Goal: Transaction & Acquisition: Book appointment/travel/reservation

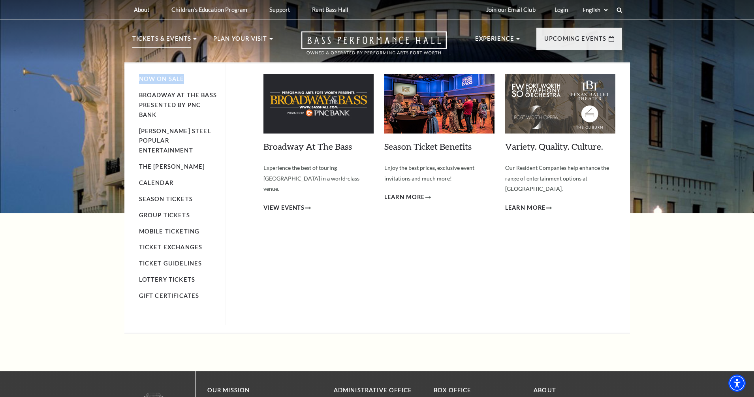
drag, startPoint x: 191, startPoint y: 43, endPoint x: 187, endPoint y: 72, distance: 28.7
click at [187, 62] on li "Tickets & Events Now On Sale Broadway At The Bass presented by PNC Bank Irwin S…" at bounding box center [164, 48] width 65 height 28
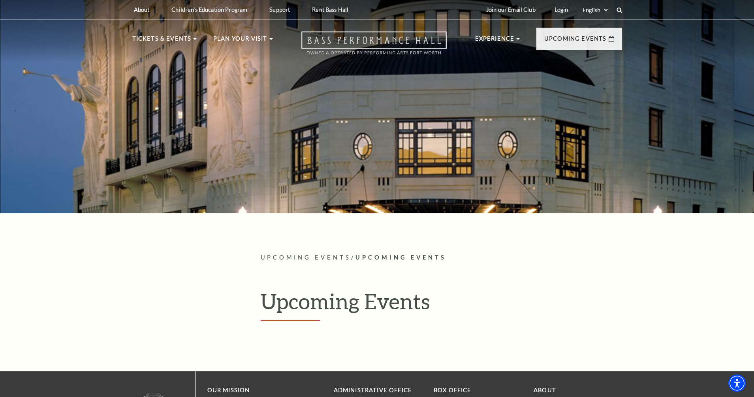
click at [388, 36] on icon "Open this option" at bounding box center [373, 42] width 145 height 23
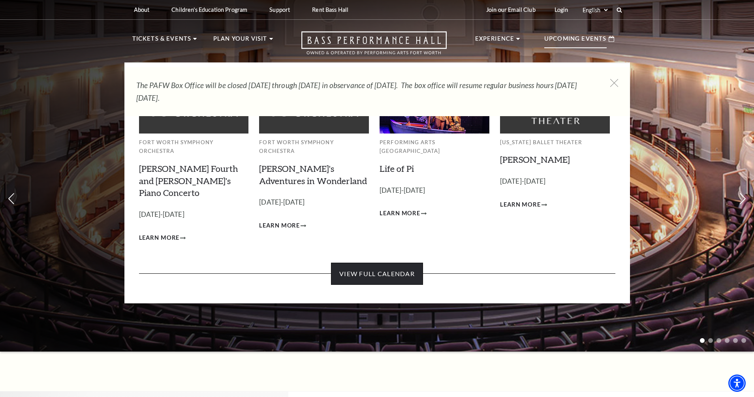
click at [379, 263] on link "View Full Calendar" at bounding box center [377, 274] width 92 height 22
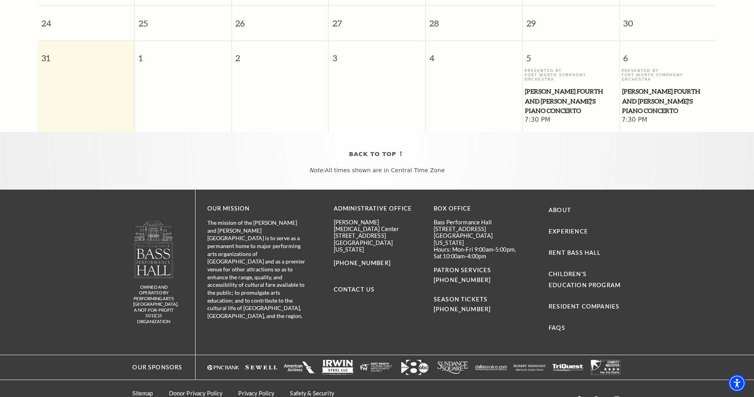
scroll to position [10, 0]
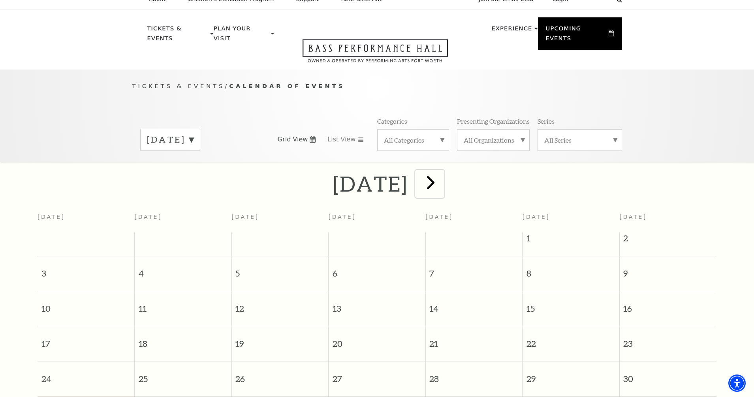
click at [442, 173] on span "next" at bounding box center [430, 182] width 23 height 23
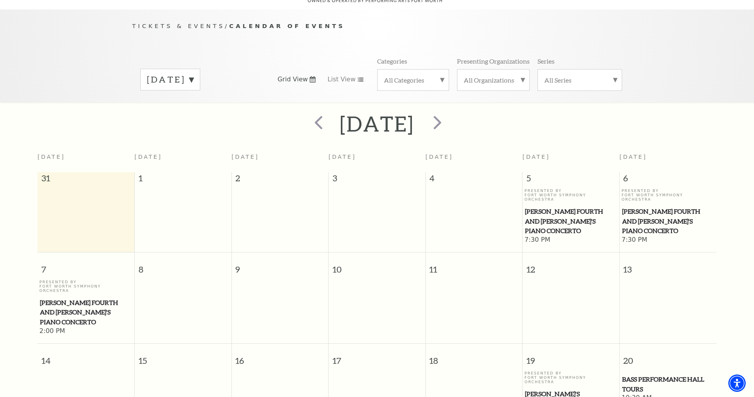
scroll to position [0, 0]
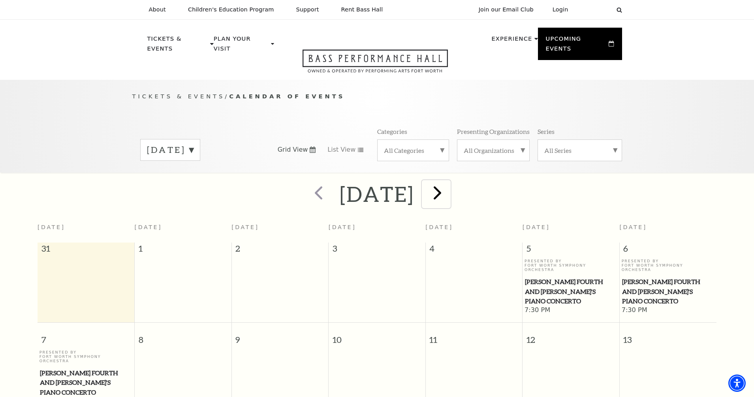
click at [448, 184] on span "next" at bounding box center [437, 192] width 23 height 23
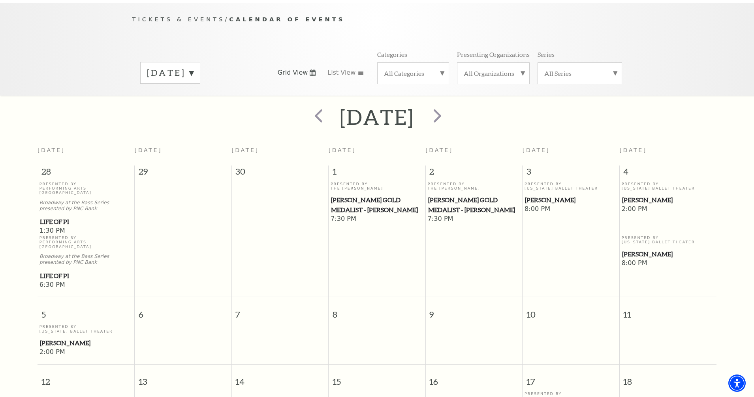
scroll to position [70, 0]
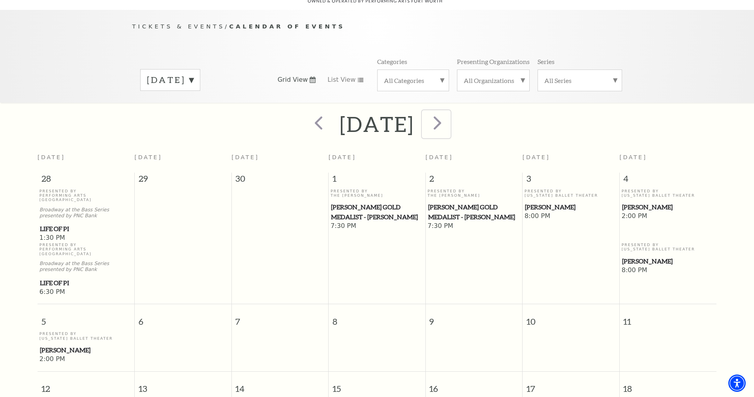
click at [448, 113] on span "next" at bounding box center [437, 122] width 23 height 23
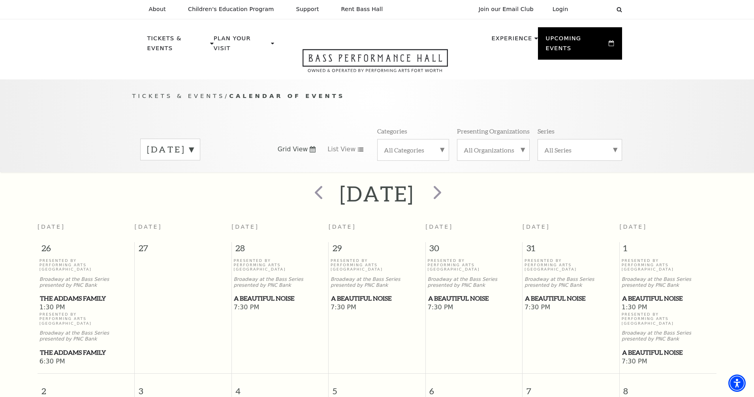
scroll to position [0, 0]
click at [307, 184] on span "prev" at bounding box center [318, 192] width 23 height 23
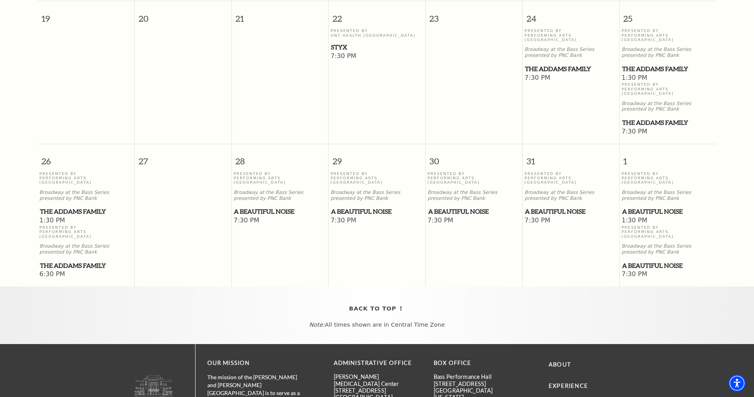
scroll to position [544, 0]
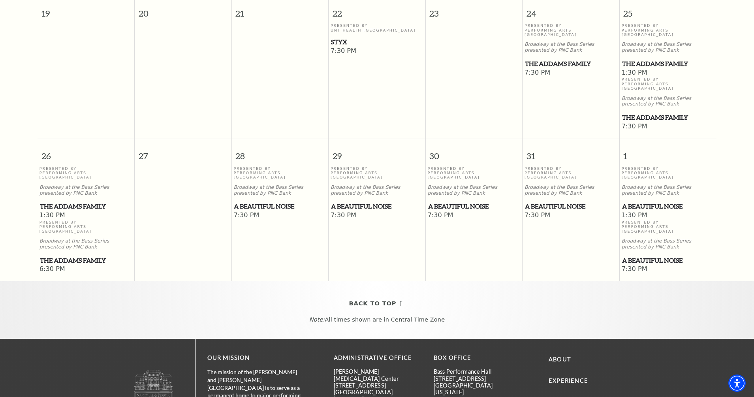
click at [649, 201] on span "A Beautiful Noise" at bounding box center [668, 206] width 92 height 10
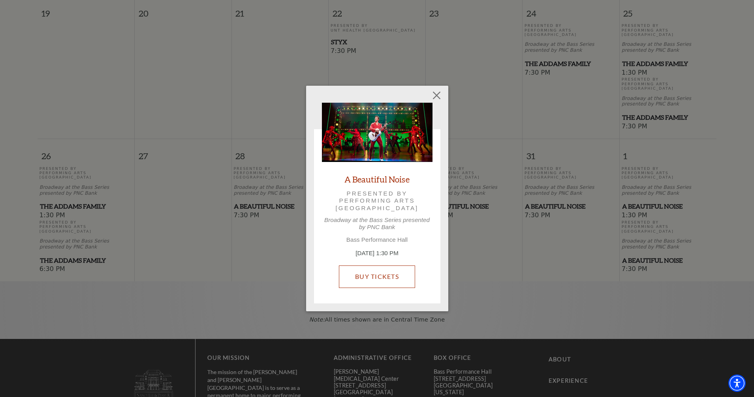
click at [372, 272] on link "Buy Tickets" at bounding box center [377, 276] width 76 height 22
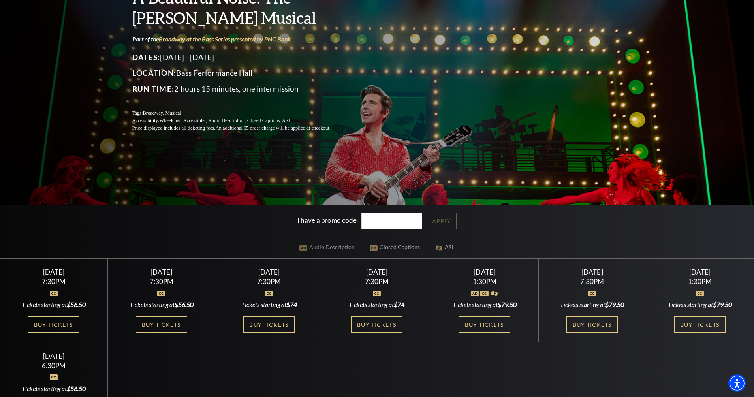
scroll to position [118, 0]
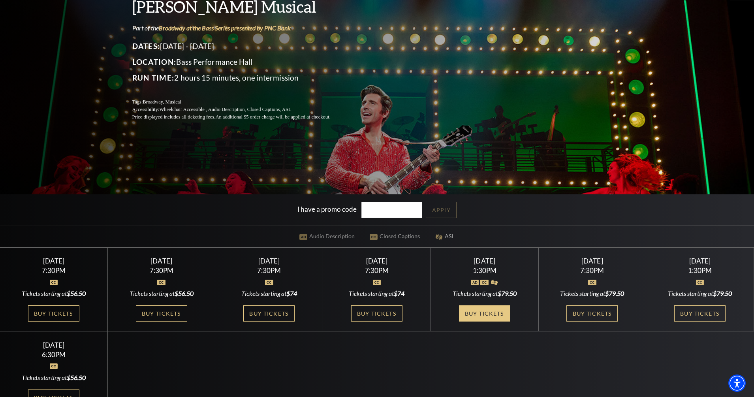
click at [488, 311] on link "Buy Tickets" at bounding box center [484, 313] width 51 height 16
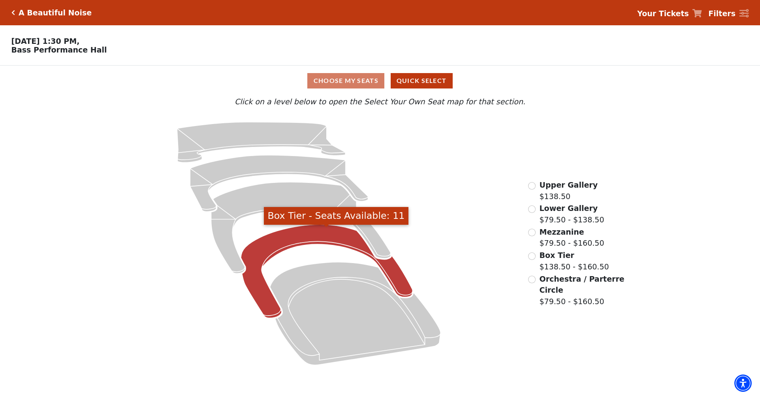
click at [299, 235] on icon "Box Tier - Seats Available: 11" at bounding box center [327, 272] width 172 height 94
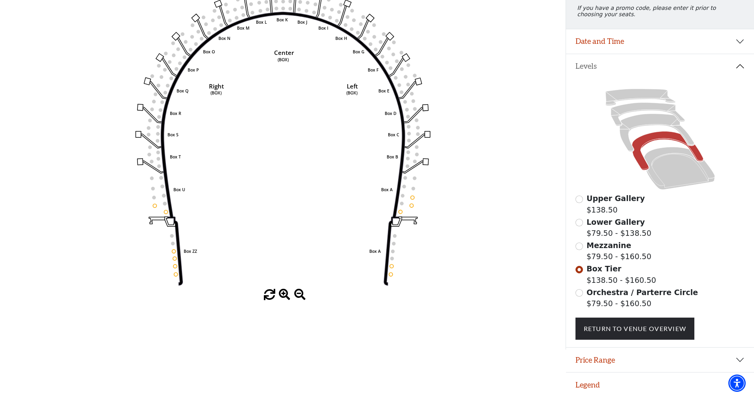
scroll to position [118, 0]
click at [580, 291] on input "Orchestra / Parterre Circle$79.50 - $160.50\a" at bounding box center [579, 293] width 8 height 8
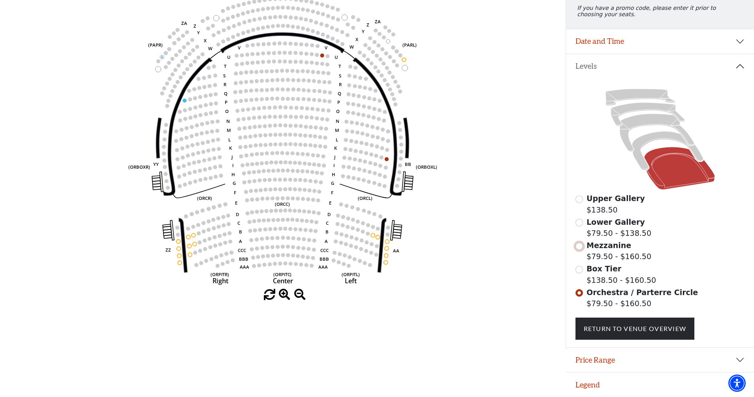
click at [579, 246] on input "Mezzanine$79.50 - $160.50\a" at bounding box center [579, 246] width 8 height 8
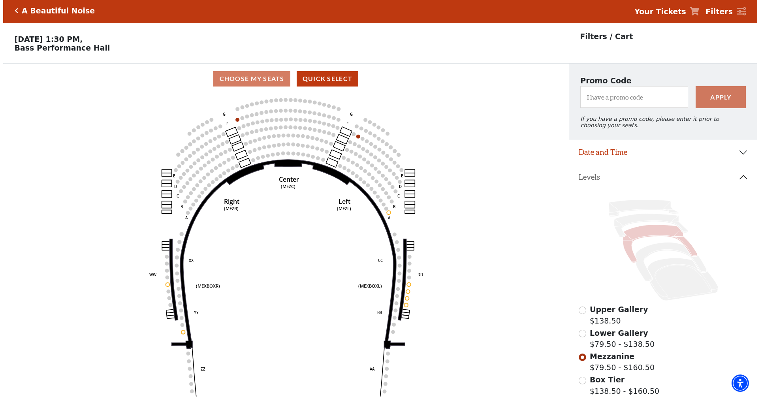
scroll to position [0, 0]
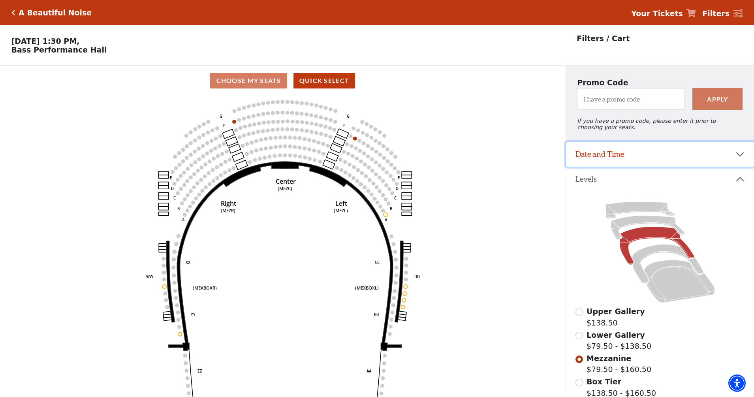
click at [739, 161] on button "Date and Time" at bounding box center [660, 154] width 188 height 24
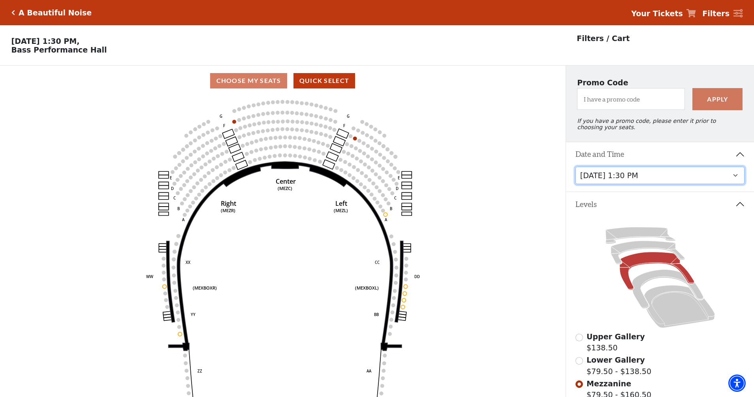
click at [735, 181] on select "[DATE] 7:30 PM [DATE] 7:30 PM [DATE] 7:30 PM [DATE] 7:30 PM [DATE] 1:30 PM [DAT…" at bounding box center [659, 176] width 169 height 18
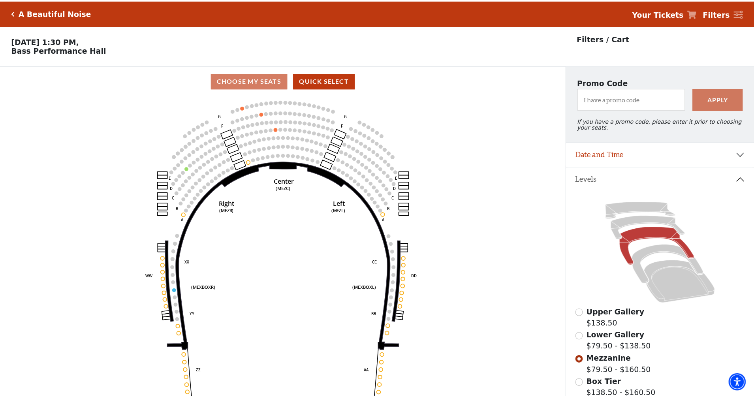
scroll to position [37, 0]
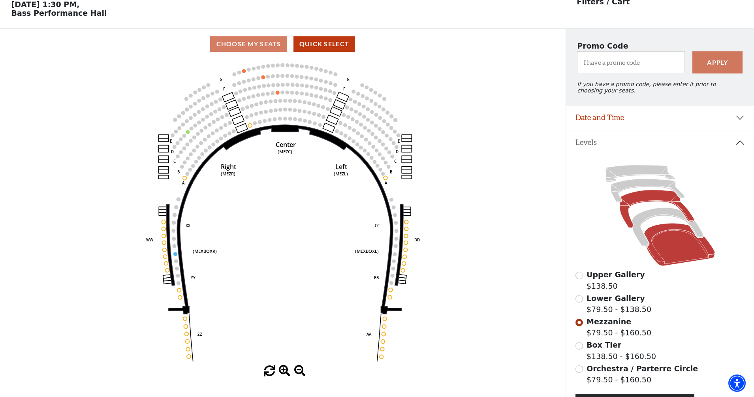
click at [681, 250] on icon at bounding box center [679, 244] width 71 height 43
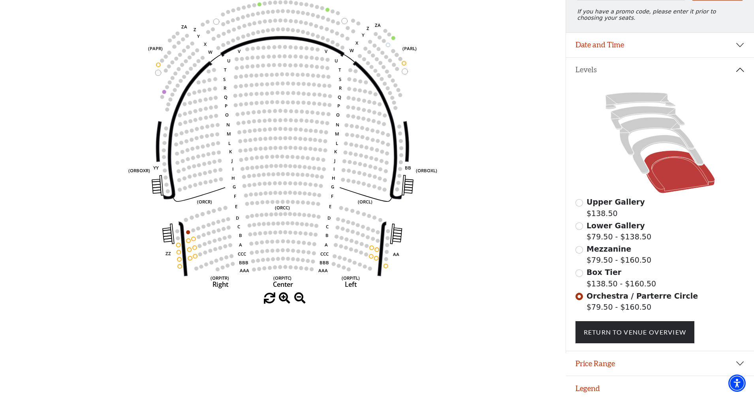
scroll to position [118, 0]
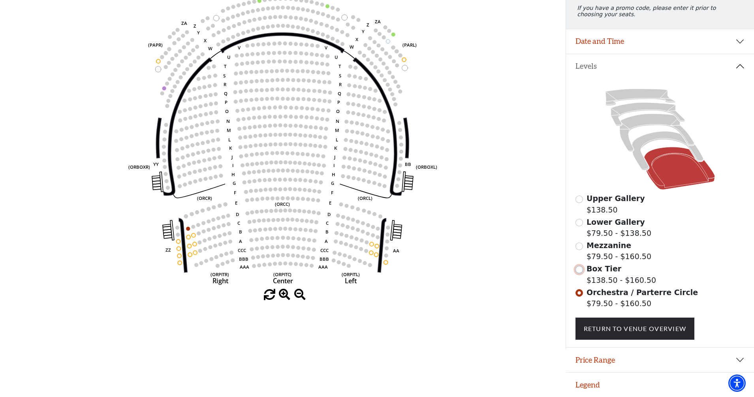
click at [579, 270] on input "Box Tier$138.50 - $160.50\a" at bounding box center [579, 270] width 8 height 8
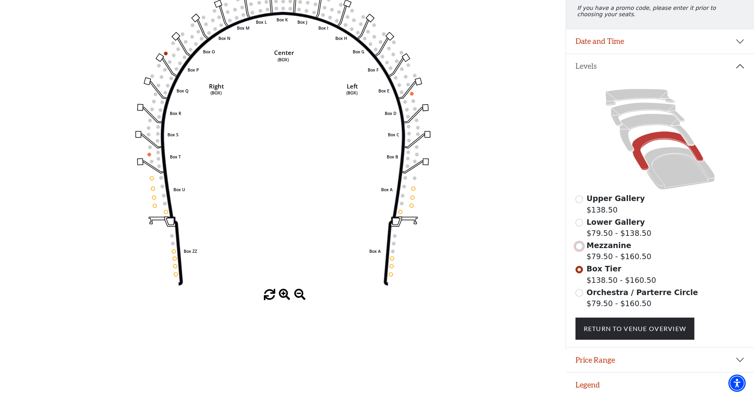
click at [579, 246] on input "Mezzanine$79.50 - $160.50\a" at bounding box center [579, 246] width 8 height 8
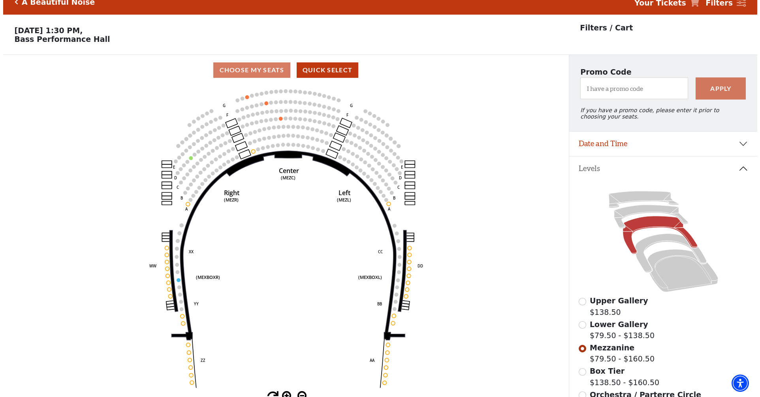
scroll to position [0, 0]
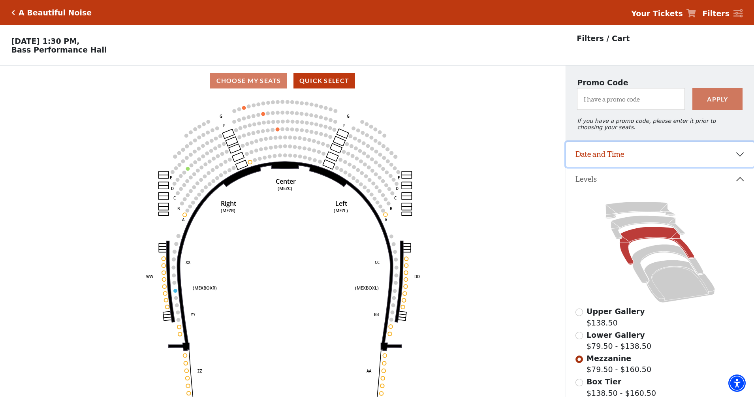
click at [739, 161] on button "Date and Time" at bounding box center [660, 154] width 188 height 24
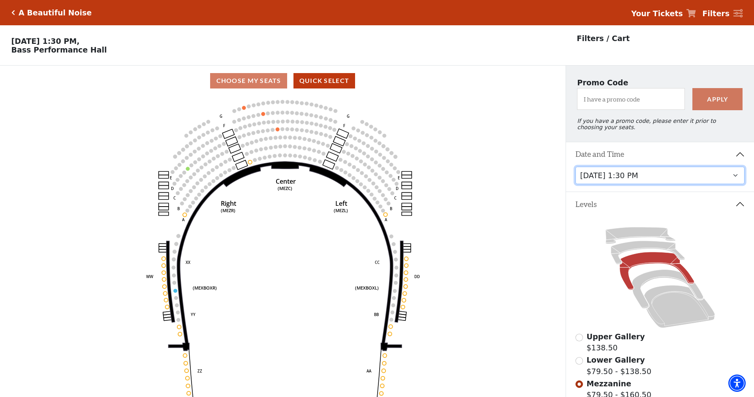
click at [735, 181] on select "[DATE] 7:30 PM [DATE] 7:30 PM [DATE] 7:30 PM [DATE] 7:30 PM [DATE] 1:30 PM [DAT…" at bounding box center [659, 176] width 169 height 18
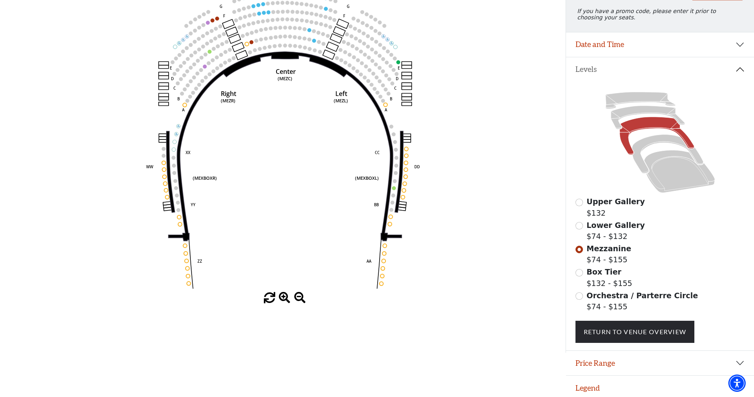
scroll to position [118, 0]
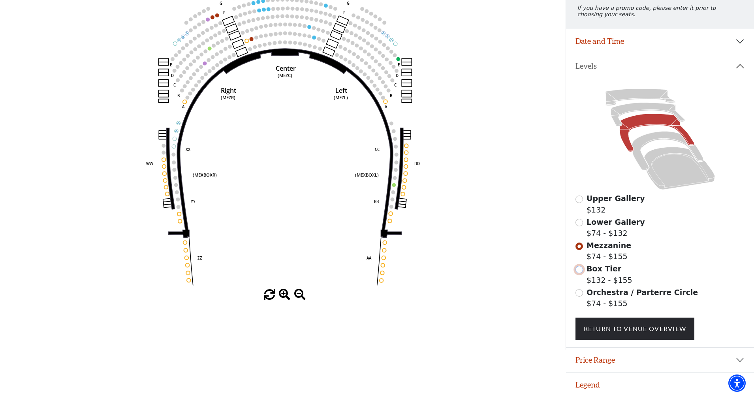
click at [579, 269] on input "Box Tier$132 - $155\a" at bounding box center [579, 270] width 8 height 8
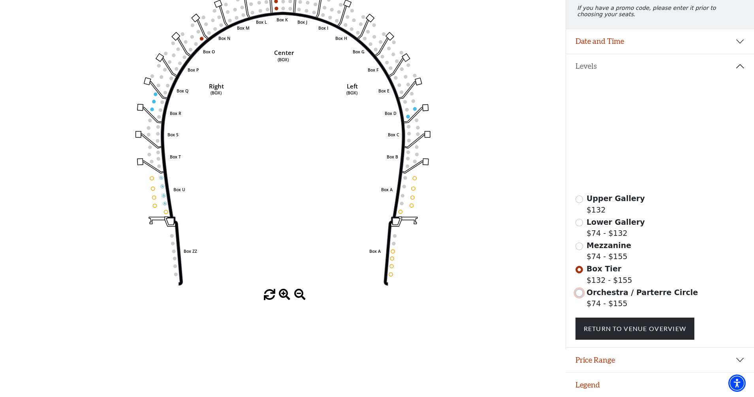
click at [580, 293] on input "Orchestra / Parterre Circle$74 - $155\a" at bounding box center [579, 293] width 8 height 8
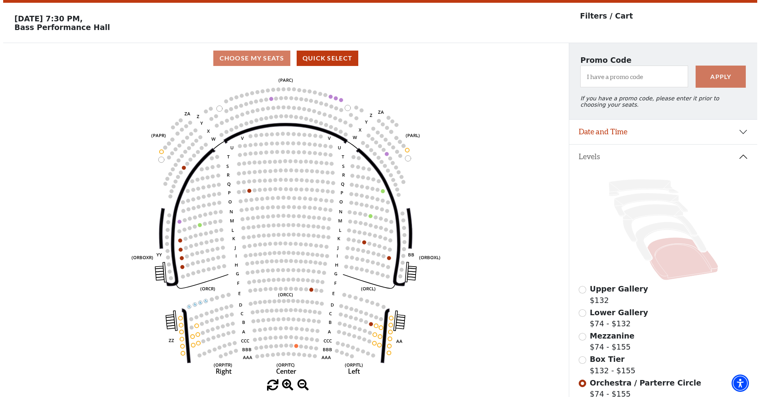
scroll to position [0, 0]
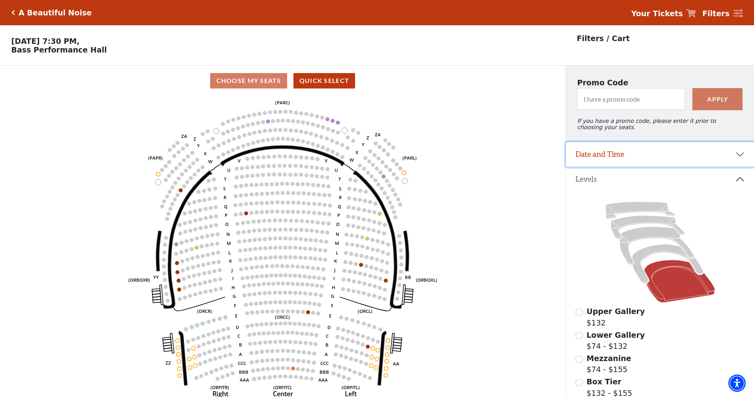
click at [739, 159] on button "Date and Time" at bounding box center [660, 154] width 188 height 24
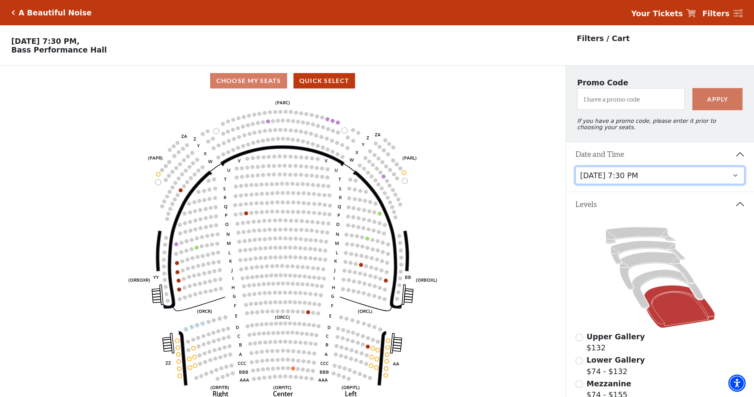
click at [735, 180] on select "[DATE] 7:30 PM [DATE] 7:30 PM [DATE] 7:30 PM [DATE] 7:30 PM [DATE] 1:30 PM [DAT…" at bounding box center [659, 176] width 169 height 18
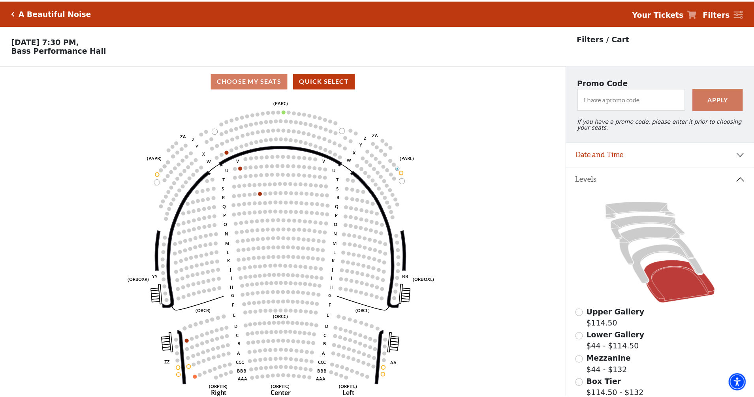
scroll to position [37, 0]
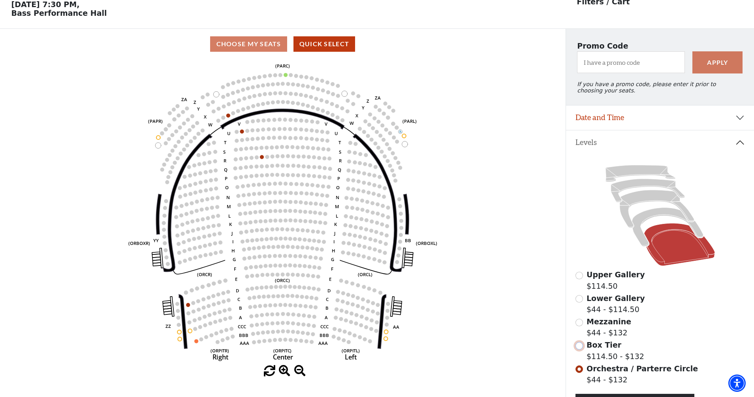
click at [578, 349] on input "Box Tier$114.50 - $132\a" at bounding box center [579, 346] width 8 height 8
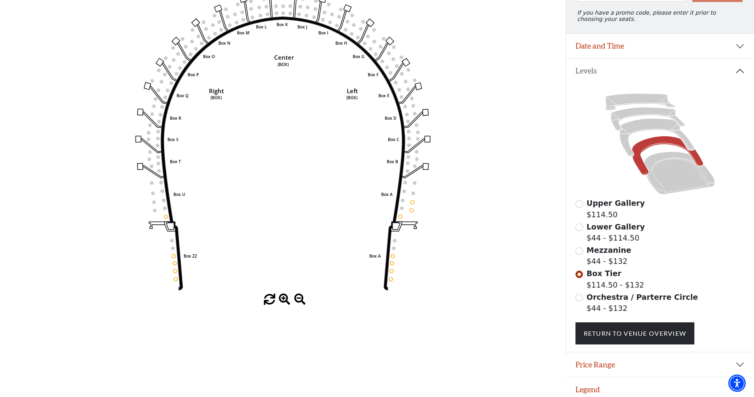
scroll to position [118, 0]
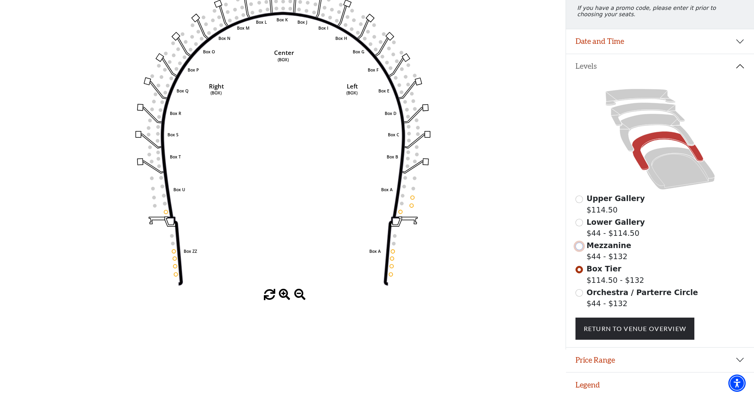
click at [580, 245] on input "Mezzanine$44 - $132\a" at bounding box center [579, 246] width 8 height 8
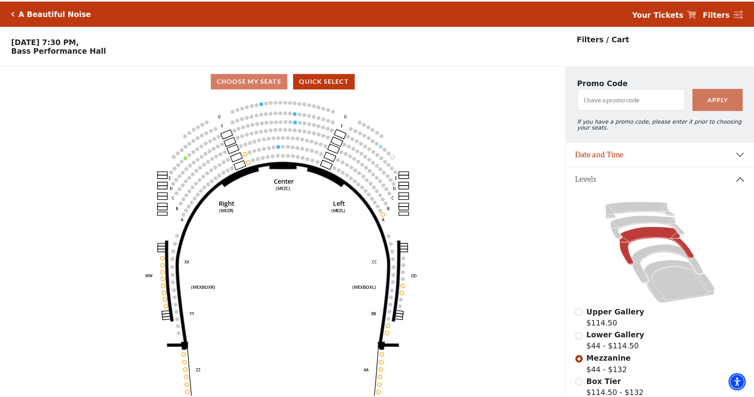
scroll to position [37, 0]
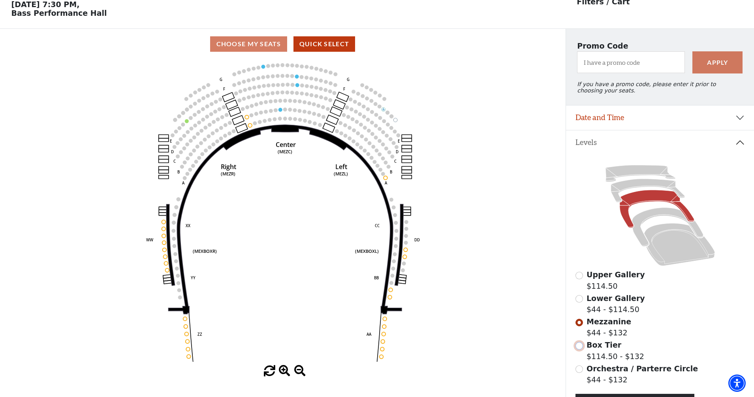
click at [577, 349] on input "Box Tier$114.50 - $132\a" at bounding box center [579, 346] width 8 height 8
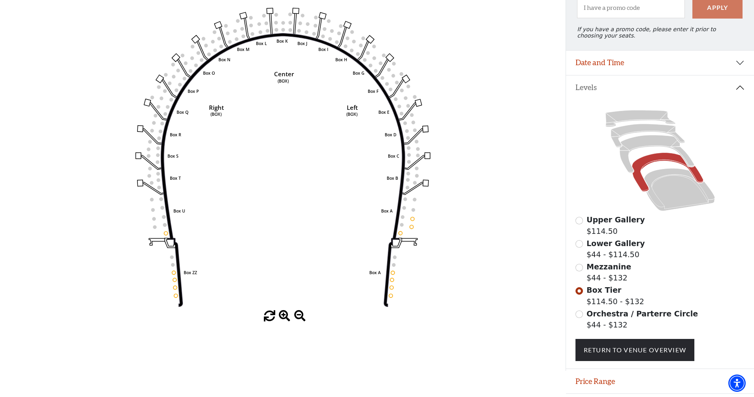
scroll to position [118, 0]
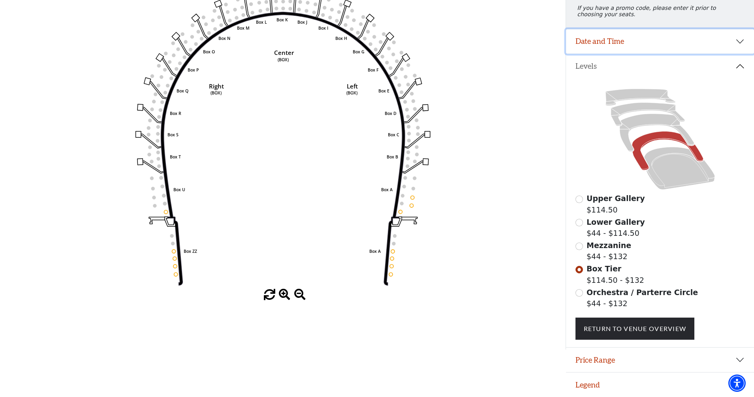
click at [739, 40] on button "Date and Time" at bounding box center [660, 41] width 188 height 24
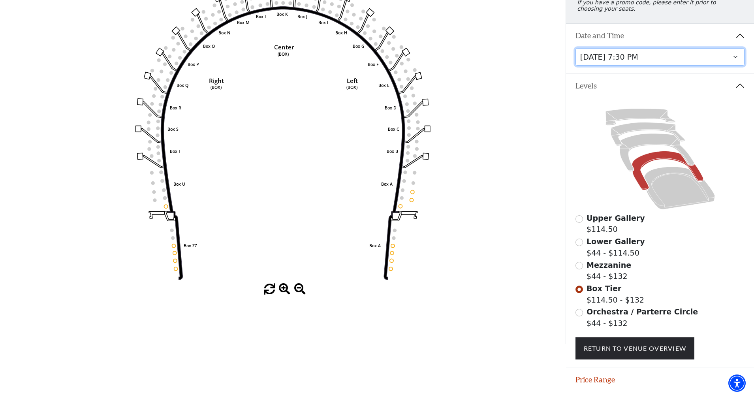
click at [734, 64] on select "[DATE] 7:30 PM [DATE] 7:30 PM [DATE] 7:30 PM [DATE] 7:30 PM [DATE] 1:30 PM [DAT…" at bounding box center [659, 57] width 169 height 18
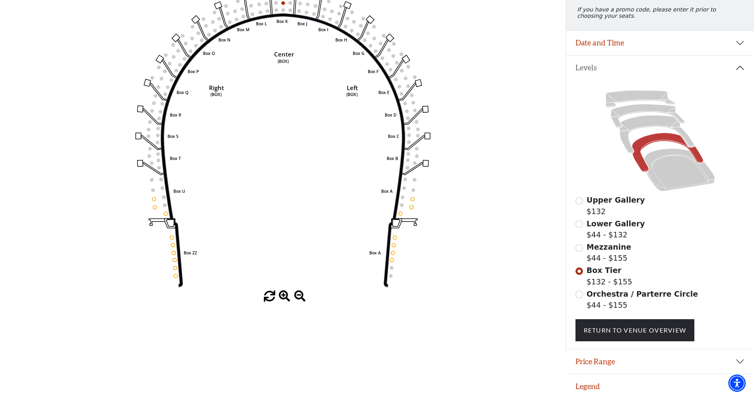
scroll to position [118, 0]
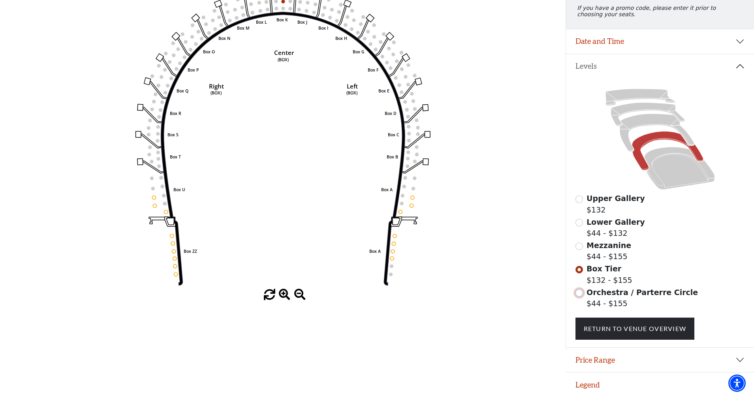
click at [580, 293] on input "Orchestra / Parterre Circle$44 - $155\a" at bounding box center [579, 293] width 8 height 8
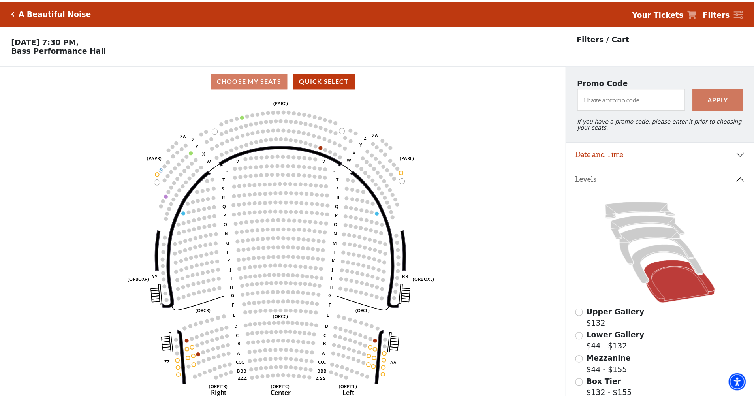
scroll to position [37, 0]
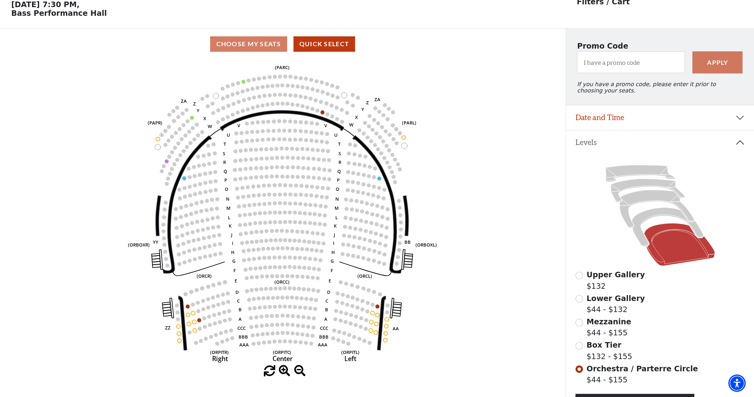
click at [195, 322] on icon "Left (ORPITL) Right (ORPITR) Center (ORPITC) ZZ AA YY BB ZA ZA (ORCL) (ORCR) (O…" at bounding box center [282, 212] width 509 height 306
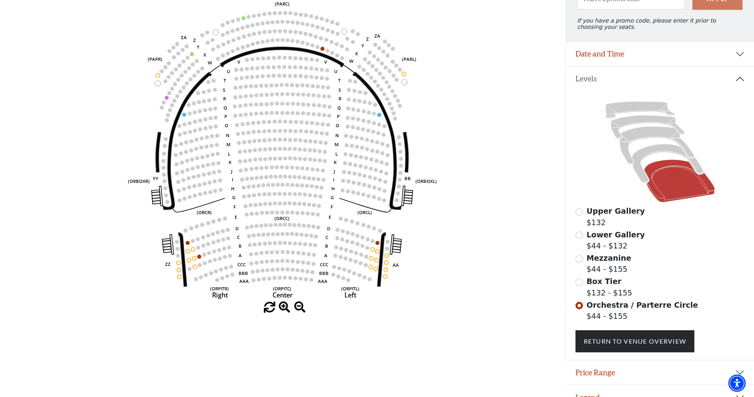
scroll to position [118, 0]
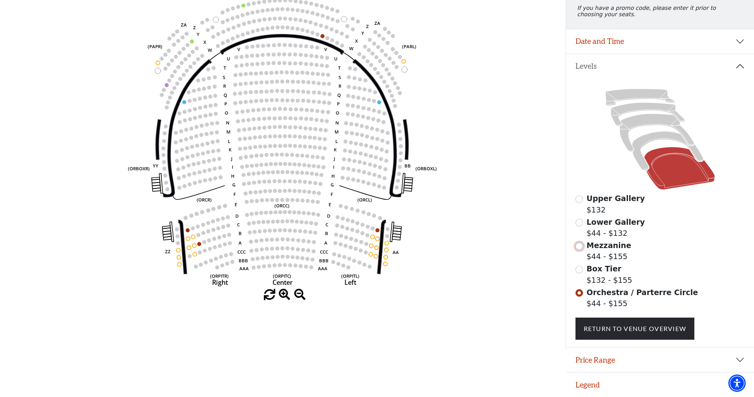
click at [580, 244] on input "Mezzanine$44 - $155\a" at bounding box center [579, 246] width 8 height 8
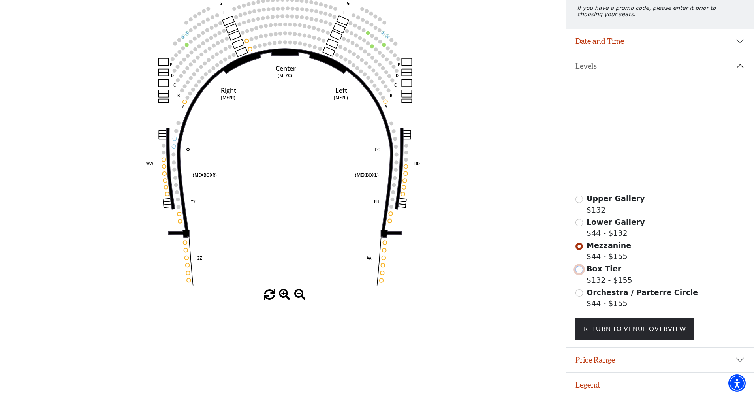
click at [579, 270] on input "Box Tier$132 - $155\a" at bounding box center [579, 270] width 8 height 8
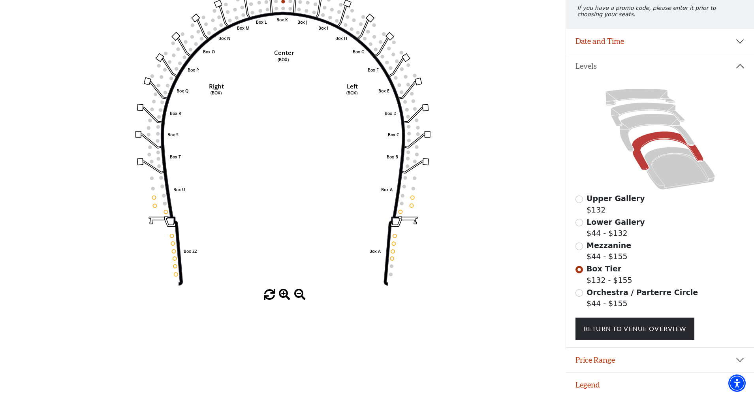
scroll to position [0, 0]
